Goal: Task Accomplishment & Management: Manage account settings

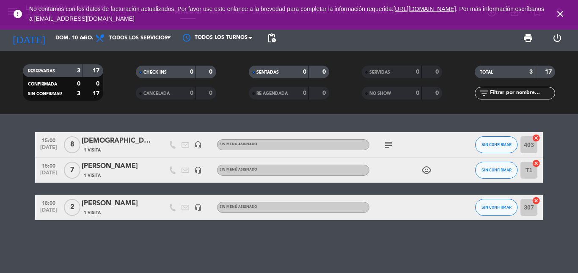
click at [555, 13] on span "close" at bounding box center [560, 14] width 23 height 23
click at [556, 14] on icon "close" at bounding box center [561, 14] width 10 height 10
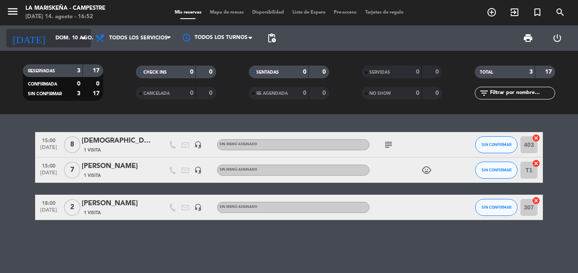
click at [83, 33] on input "dom. 10 ago." at bounding box center [87, 38] width 72 height 14
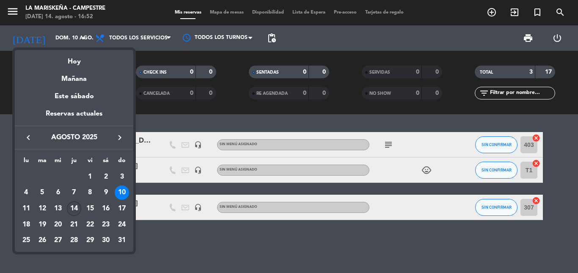
click at [78, 205] on div "14" at bounding box center [74, 209] width 14 height 14
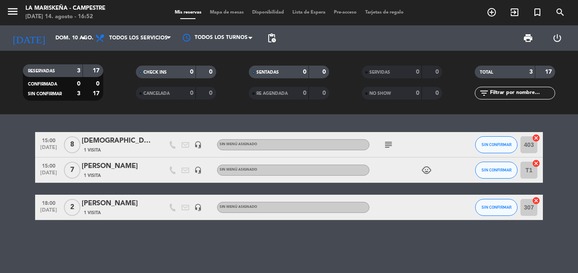
type input "jue. 14 ago."
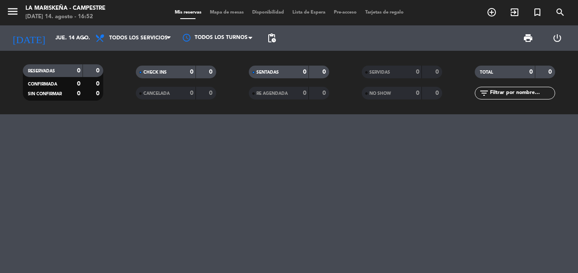
click at [11, 16] on icon "menu" at bounding box center [12, 11] width 13 height 13
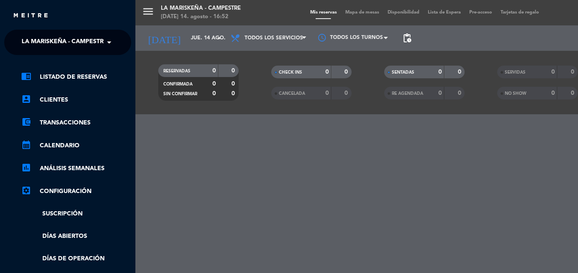
click at [77, 41] on span "La Mariskeña - Campestre" at bounding box center [65, 42] width 86 height 18
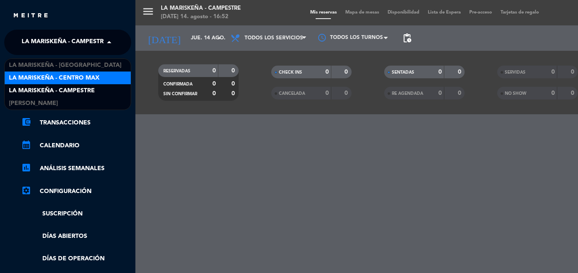
click at [77, 79] on span "La Mariskeña - Centro Max" at bounding box center [54, 78] width 91 height 10
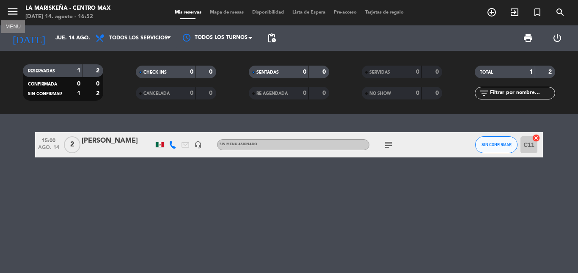
click at [17, 10] on icon "menu" at bounding box center [12, 11] width 13 height 13
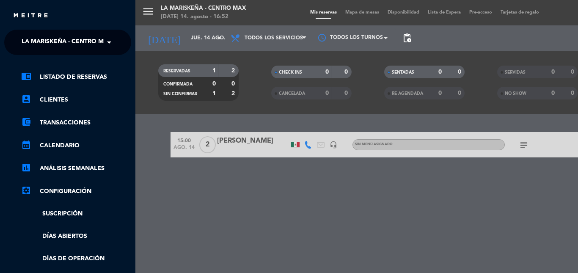
click at [67, 27] on div "close × La Mariskeña - Centro Max × chrome_reader_mode Listado de Reservas acco…" at bounding box center [68, 136] width 136 height 273
click at [75, 39] on span "La Mariskeña - Centro Max" at bounding box center [67, 42] width 91 height 18
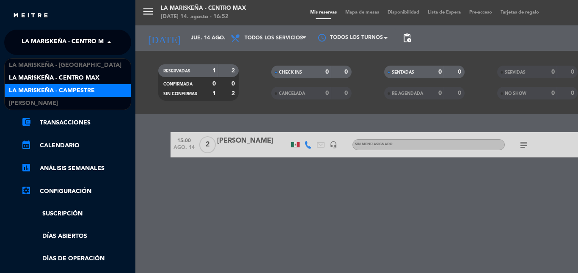
click at [75, 87] on span "La Mariskeña - Campestre" at bounding box center [52, 91] width 86 height 10
